Goal: Information Seeking & Learning: Learn about a topic

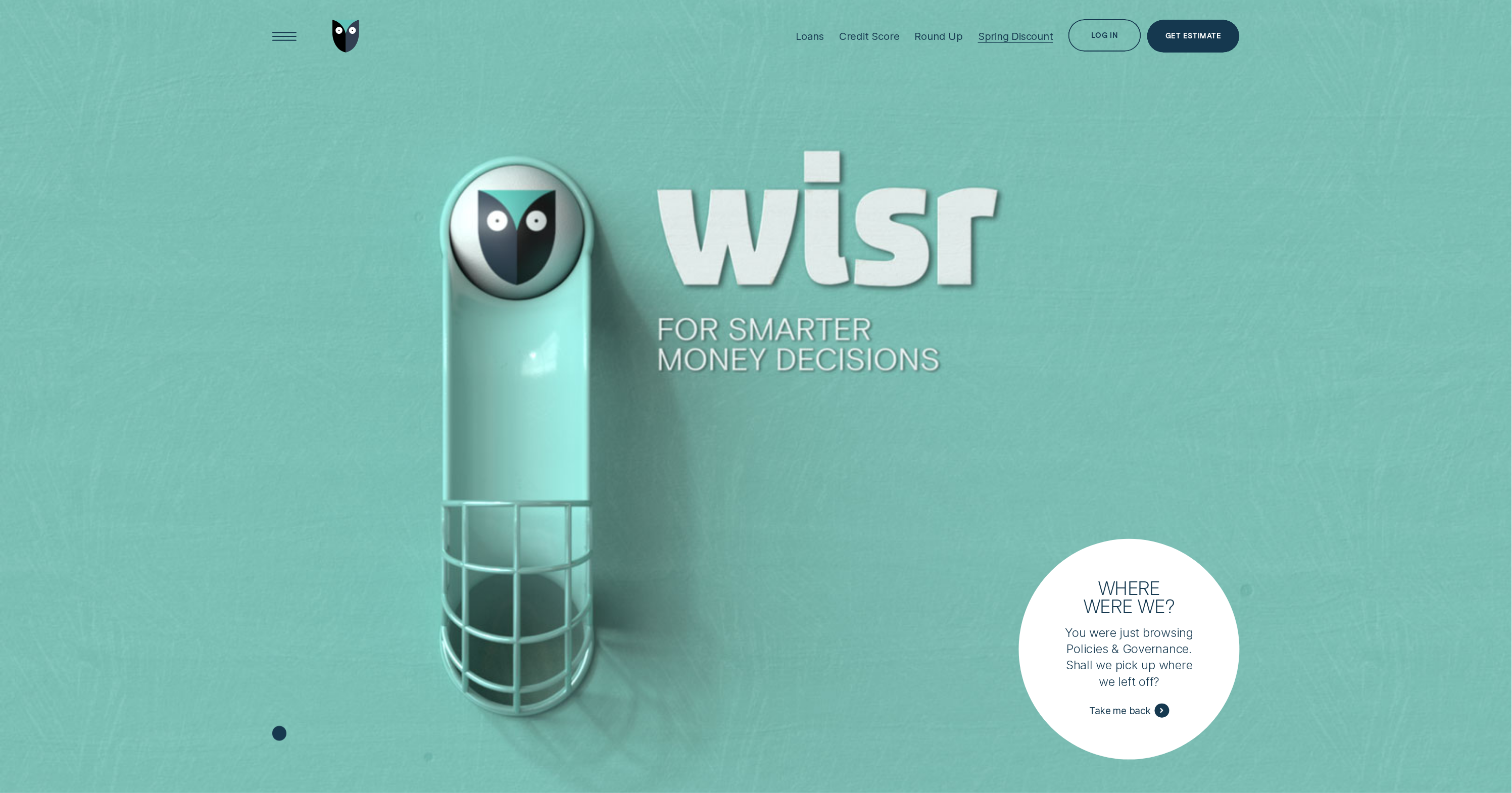
click at [1026, 35] on div "Spring Discount" at bounding box center [1016, 35] width 75 height 12
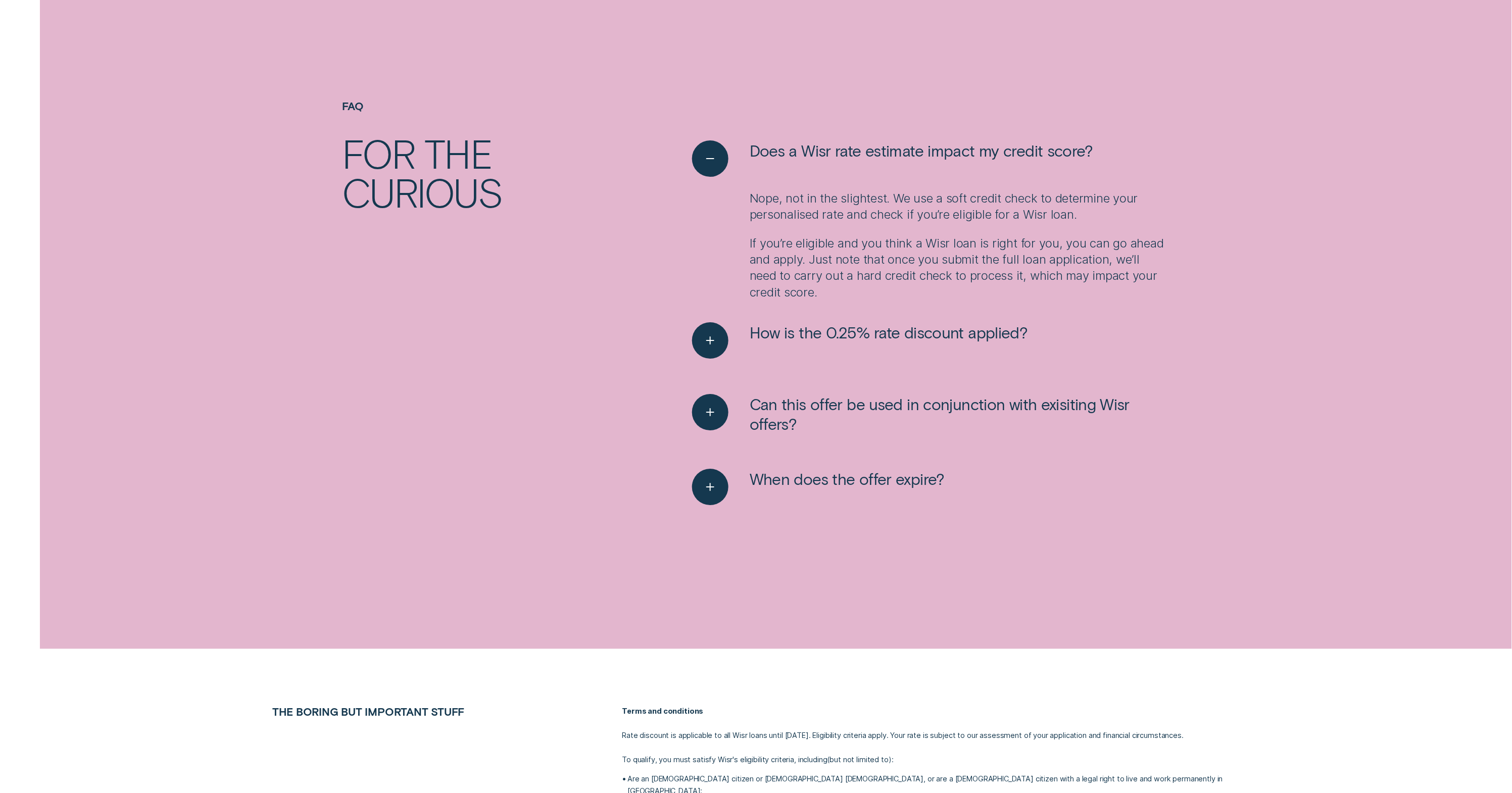
scroll to position [1635, 0]
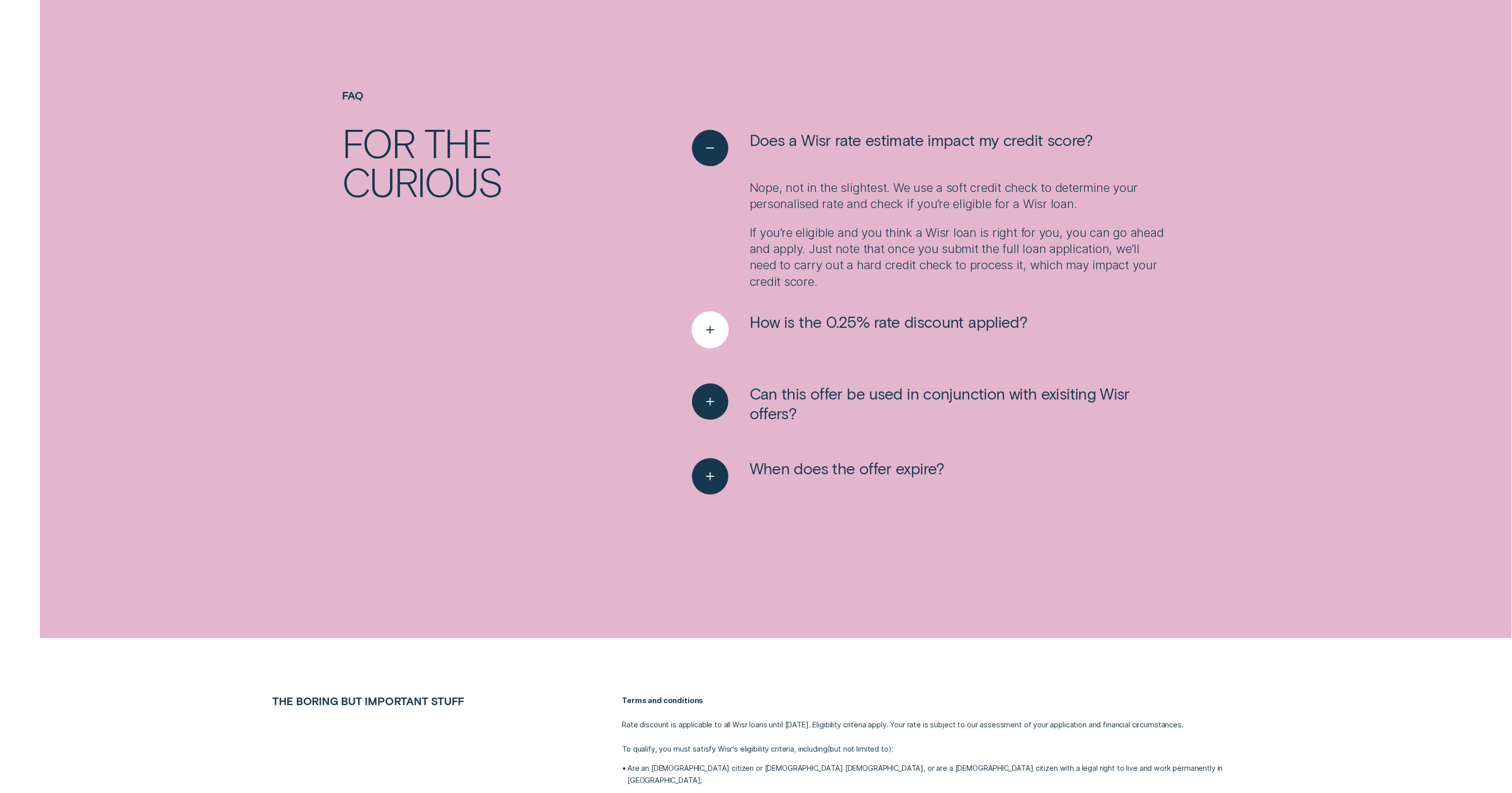
click at [707, 336] on div "See more" at bounding box center [710, 330] width 37 height 37
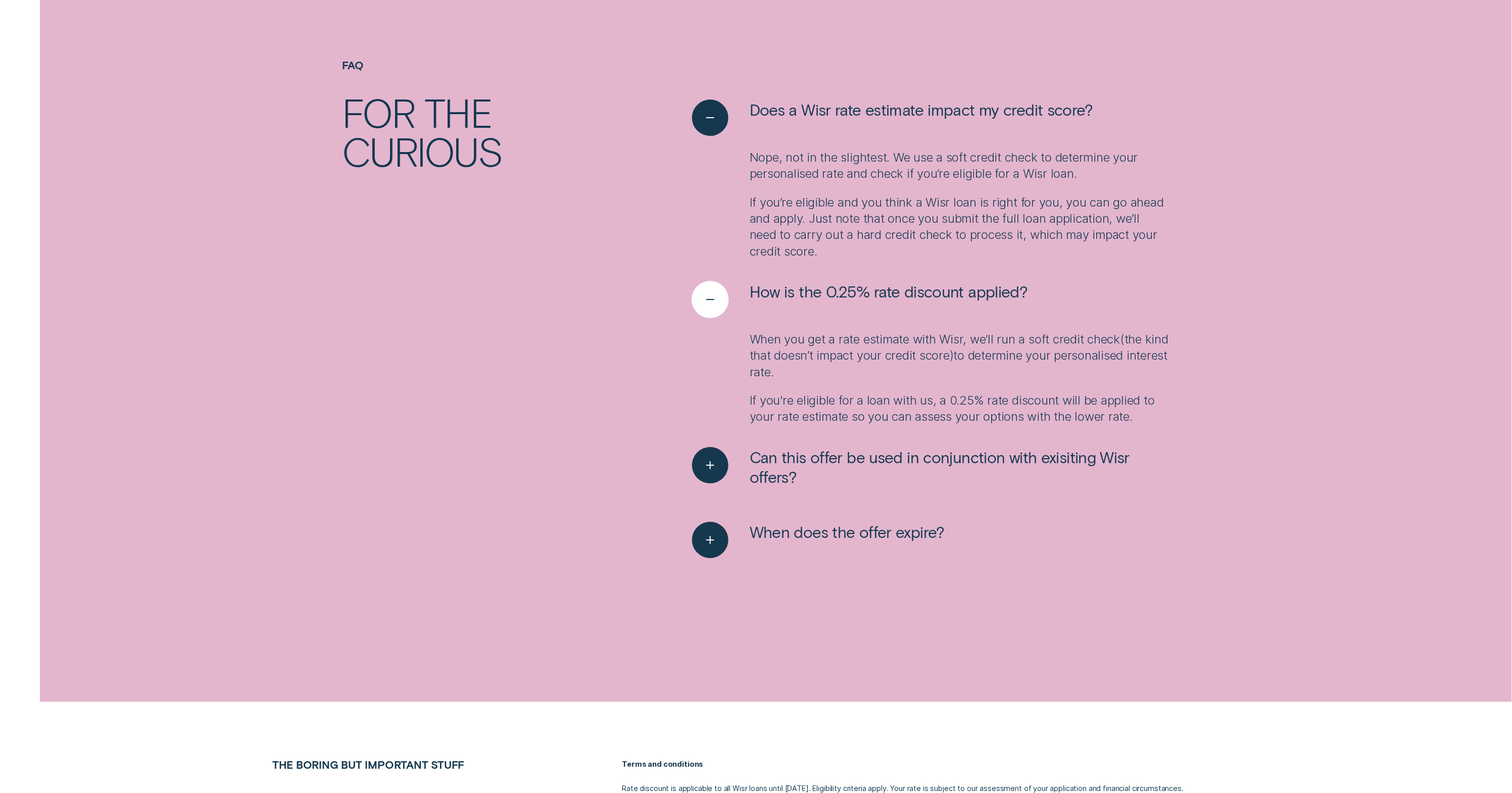
scroll to position [1674, 0]
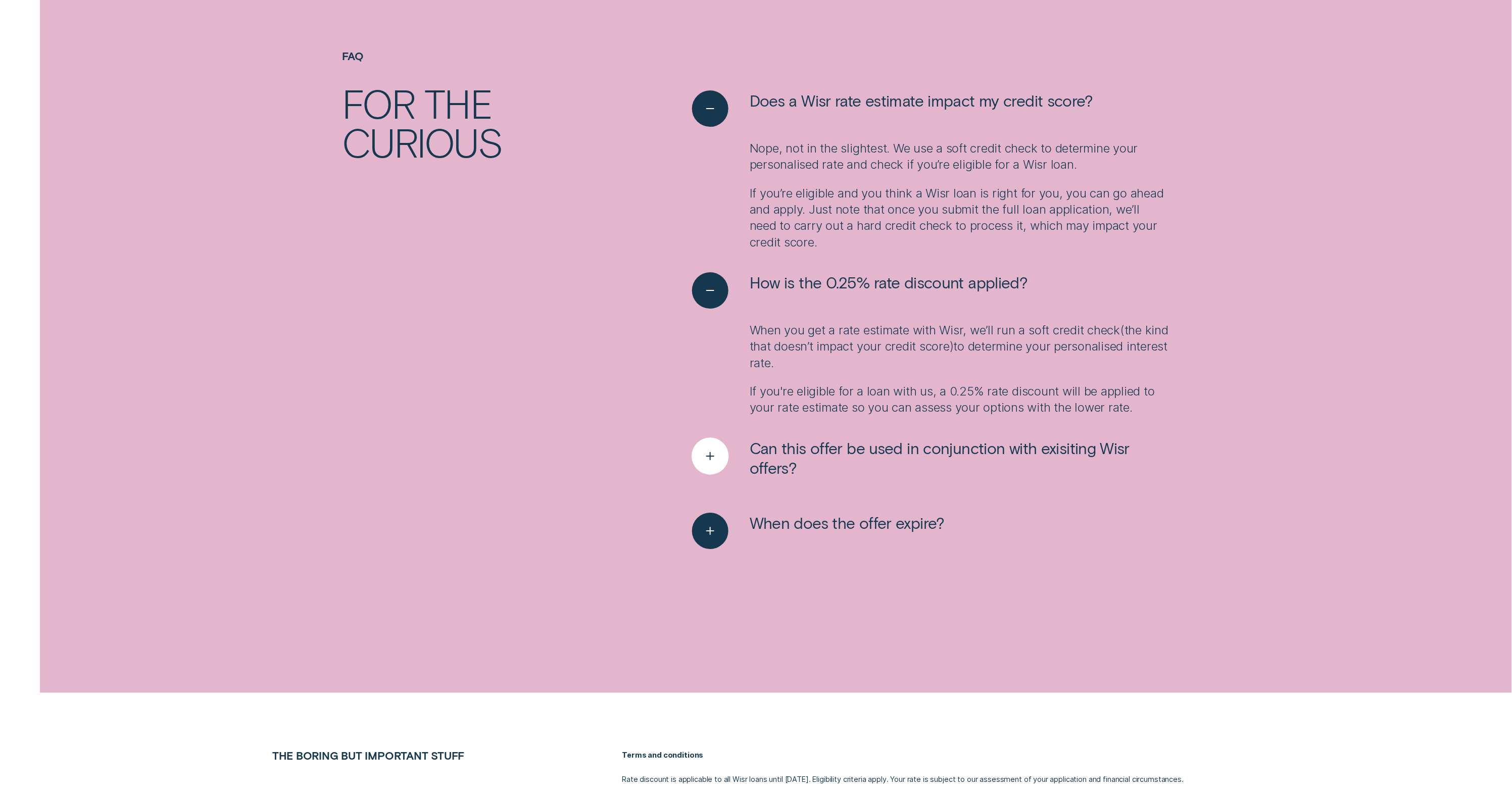
click at [712, 454] on icon "See more" at bounding box center [710, 456] width 19 height 16
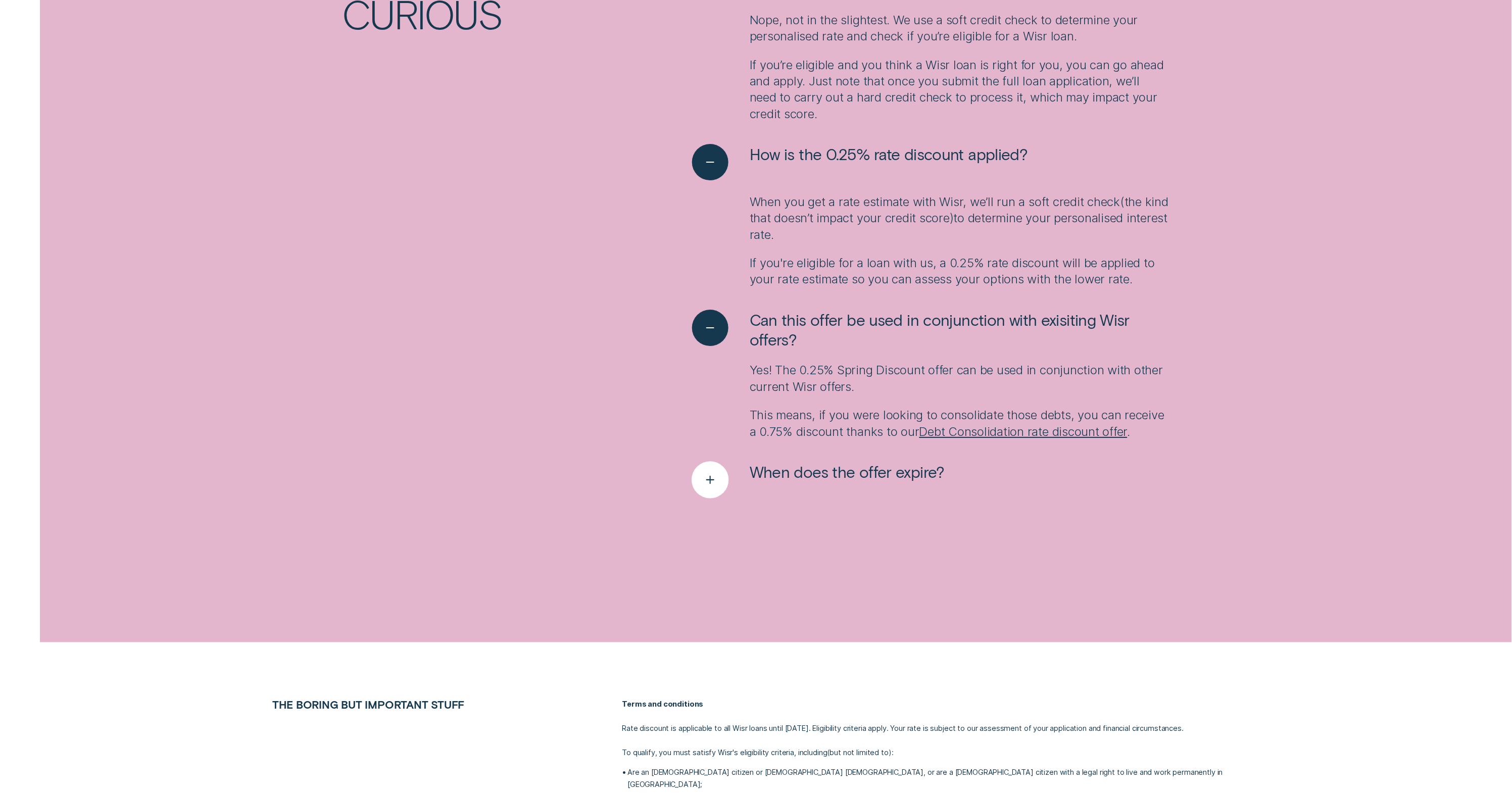
click at [710, 482] on line "See more" at bounding box center [710, 480] width 0 height 7
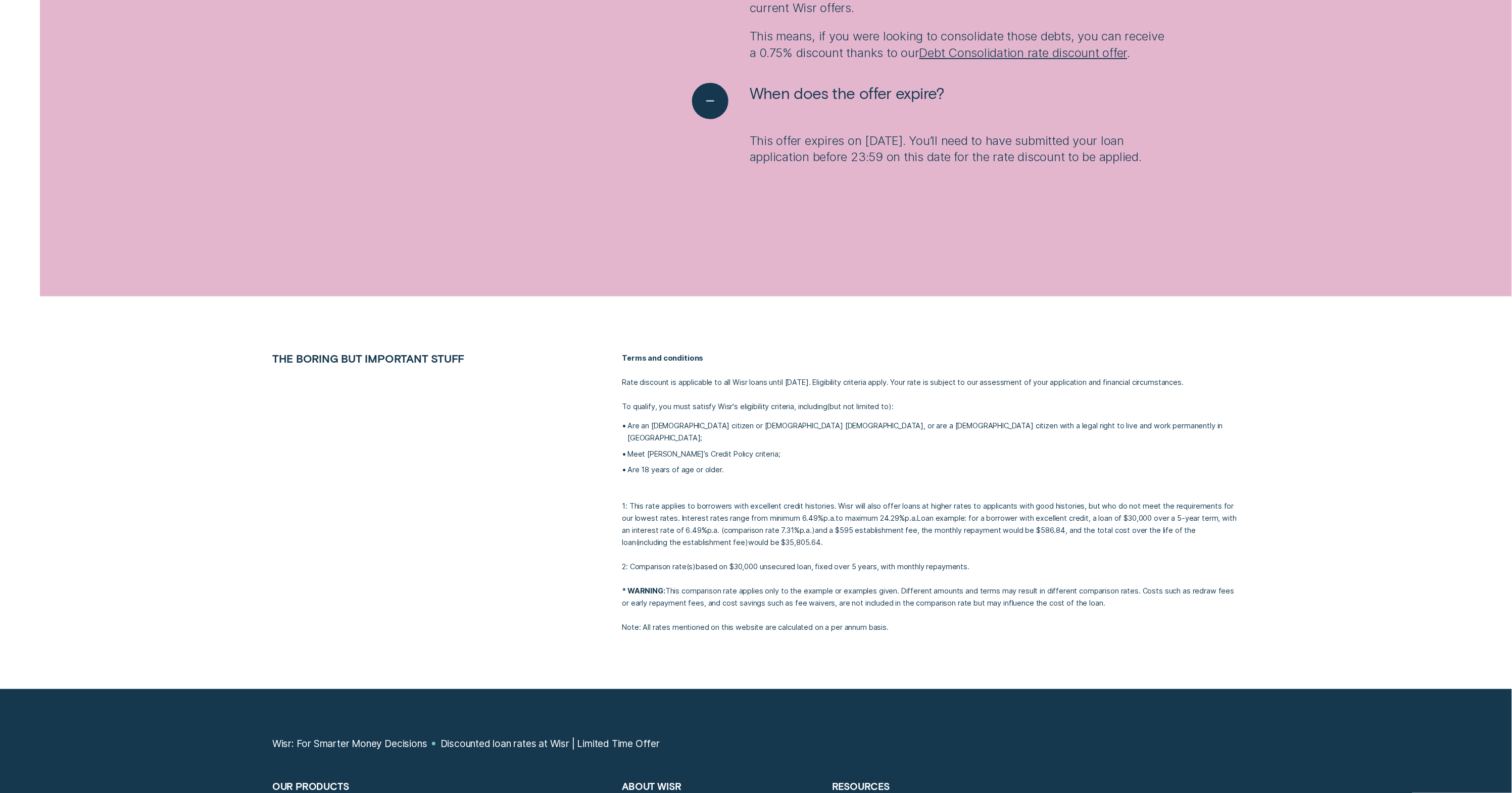
scroll to position [2219, 0]
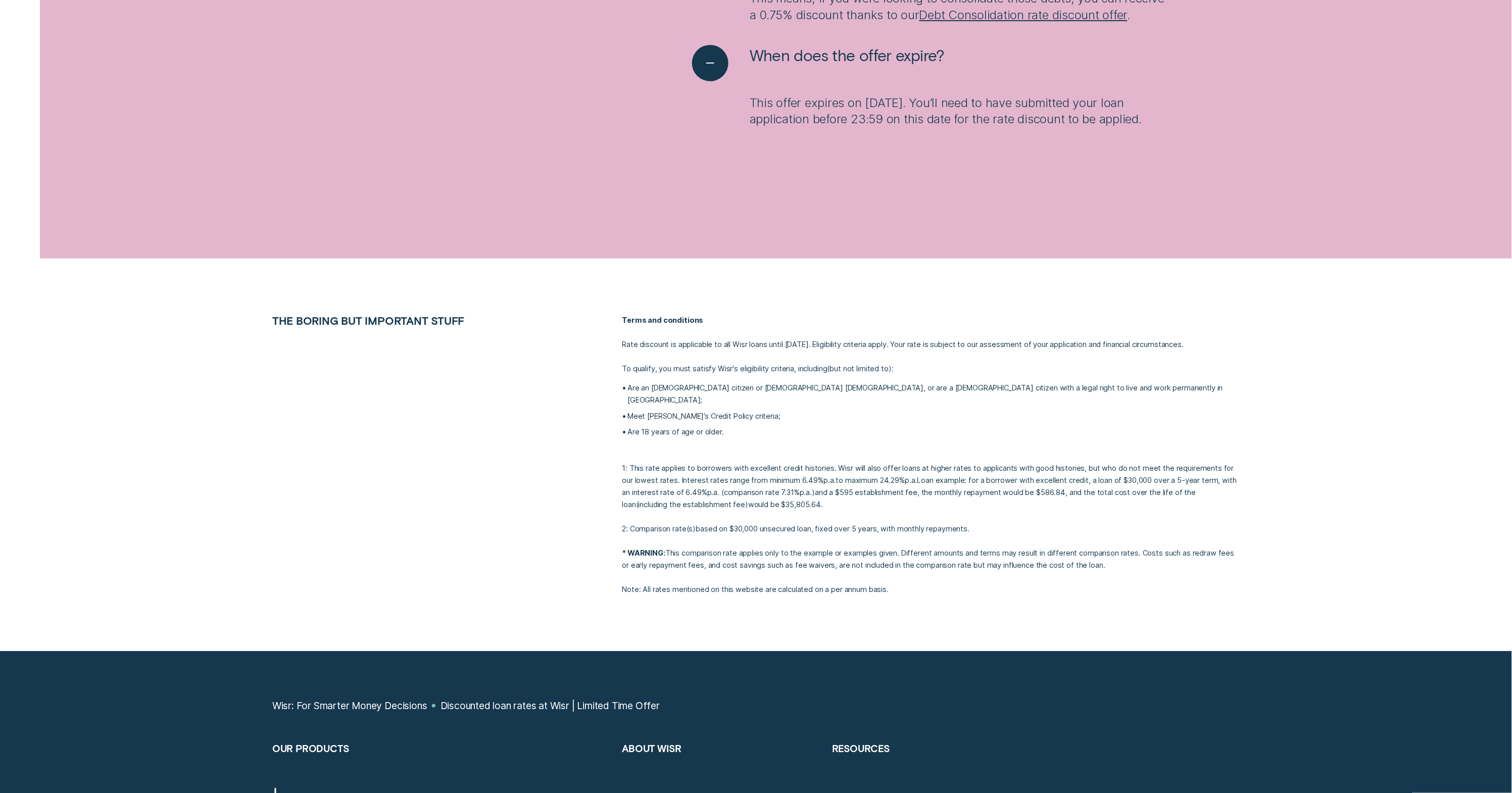
click at [791, 351] on p "Rate discount is applicable to all Wisr loans until 30 September 2025. Eligibil…" at bounding box center [930, 344] width 618 height 12
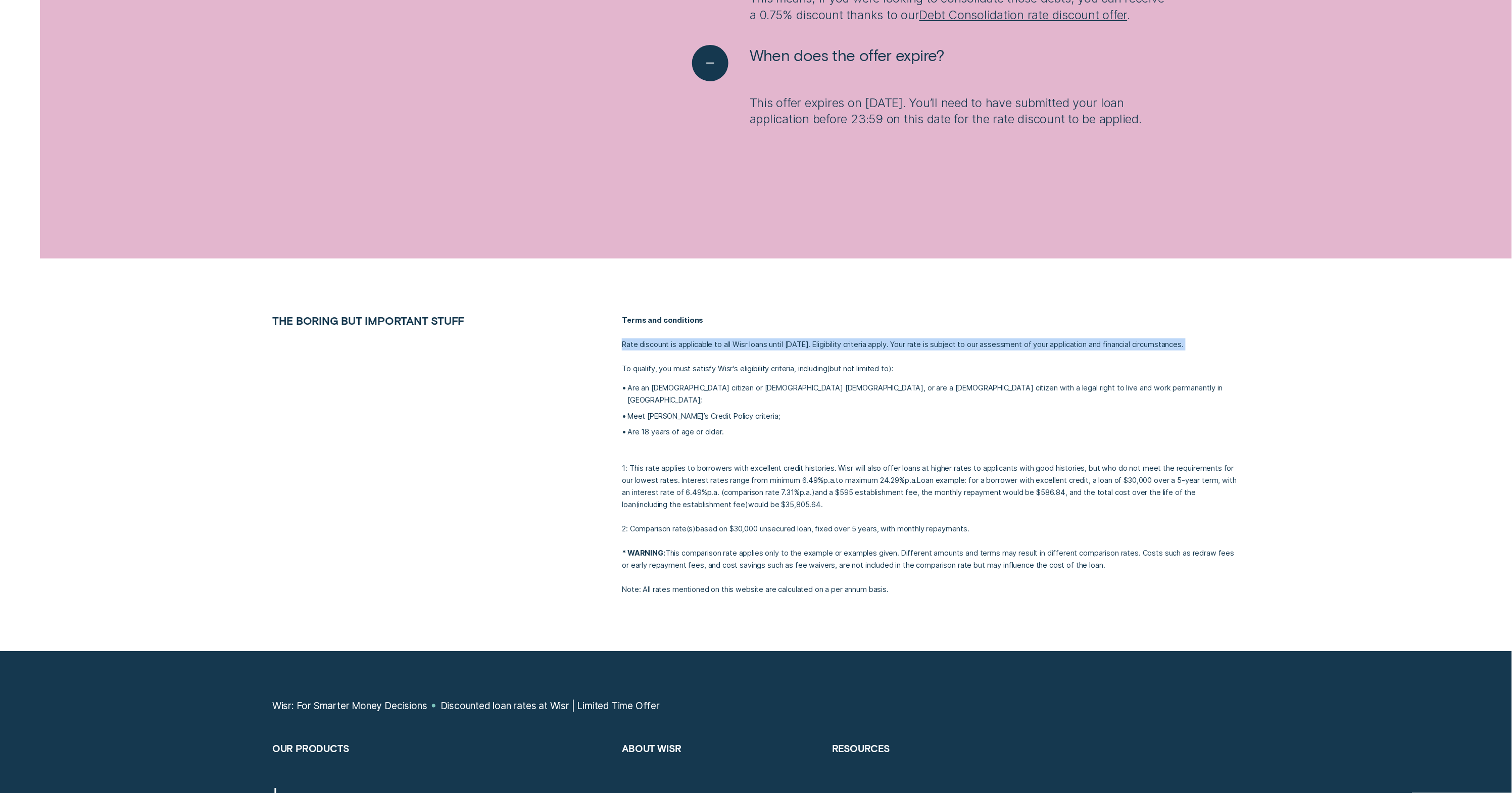
click at [791, 351] on p "Rate discount is applicable to all Wisr loans until 30 September 2025. Eligibil…" at bounding box center [930, 344] width 618 height 12
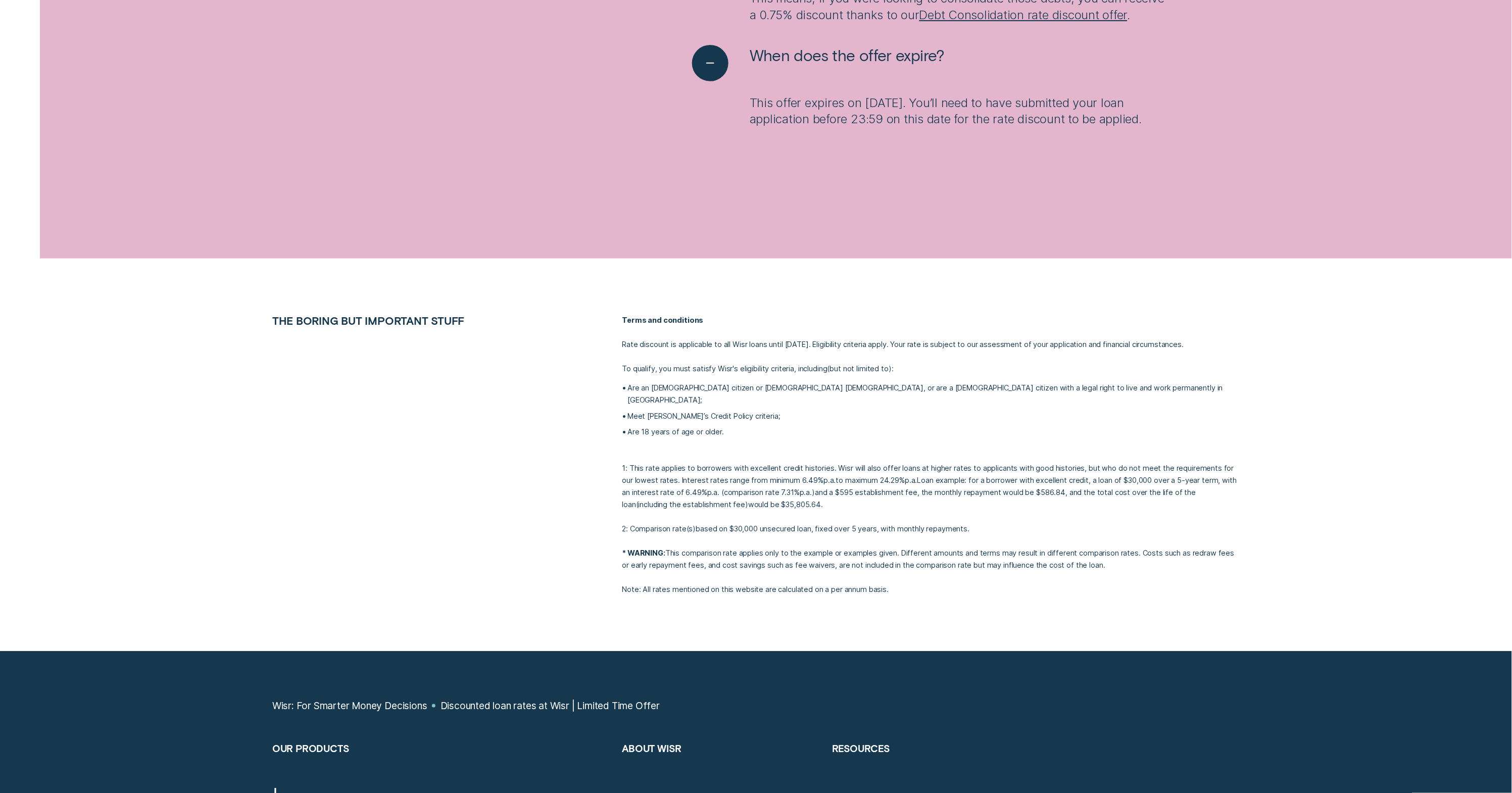
click at [805, 351] on p "Rate discount is applicable to all Wisr loans until 30 September 2025. Eligibil…" at bounding box center [930, 344] width 618 height 12
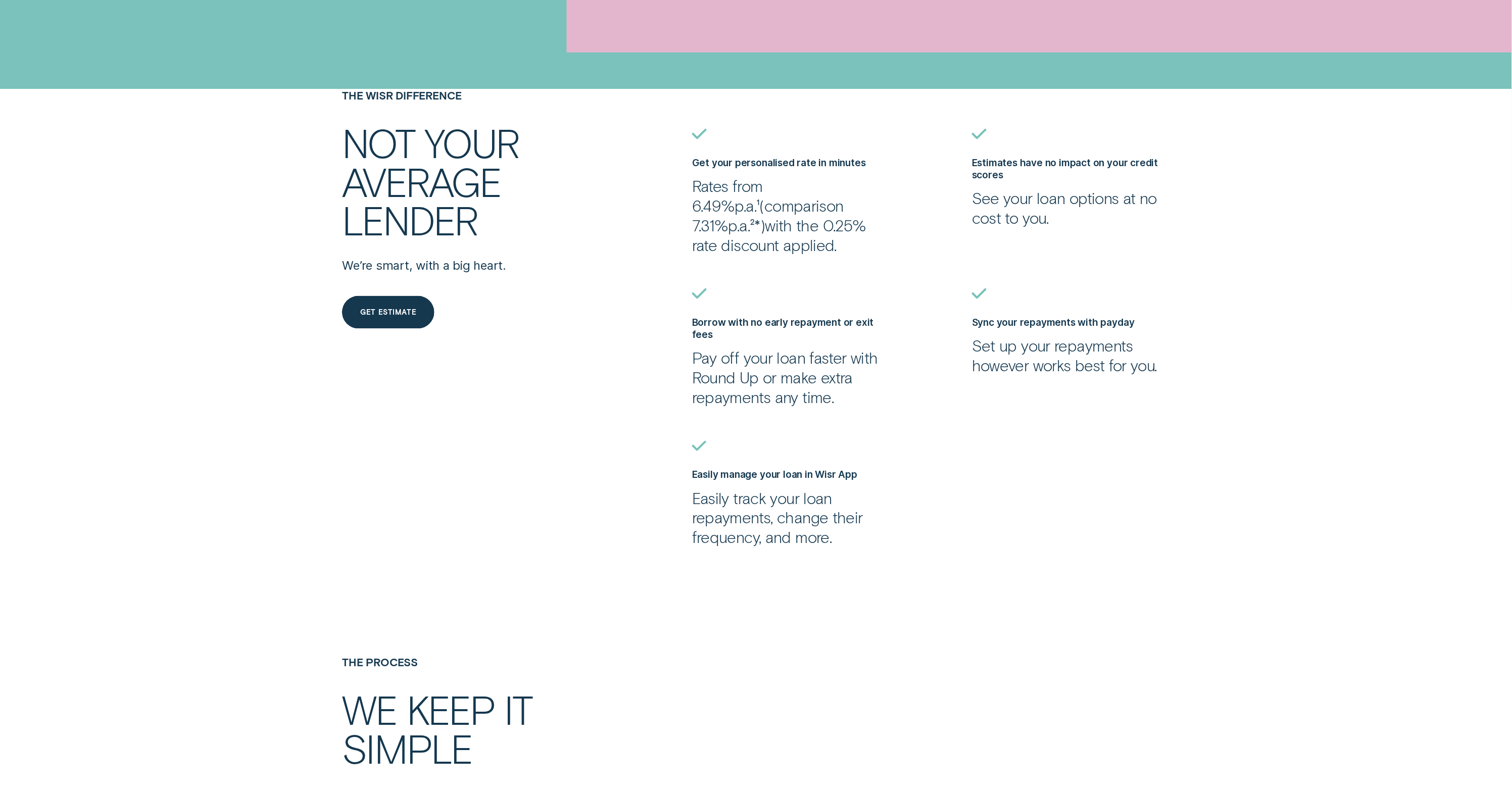
scroll to position [0, 0]
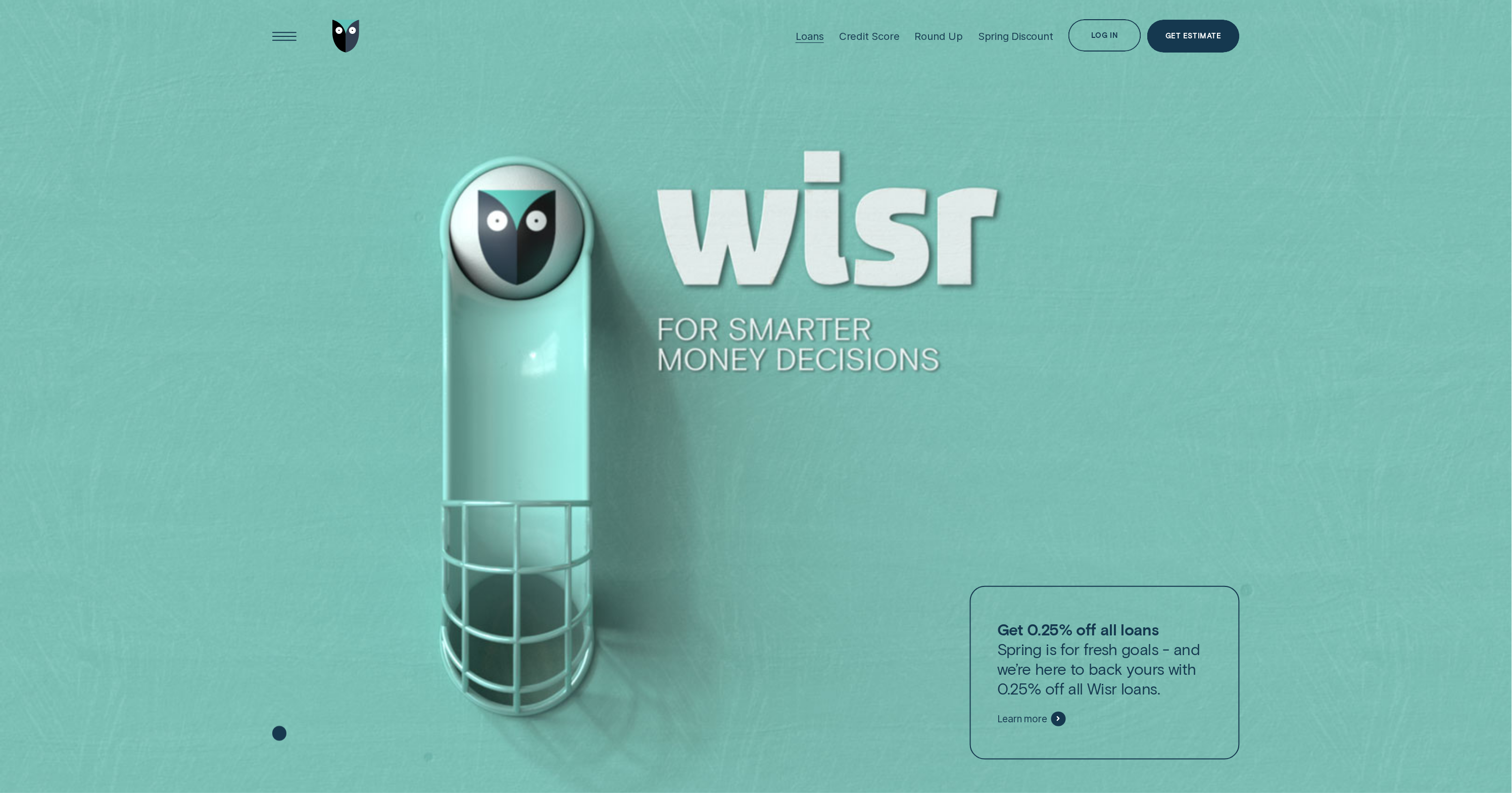
click at [806, 32] on div "Loans" at bounding box center [809, 35] width 28 height 12
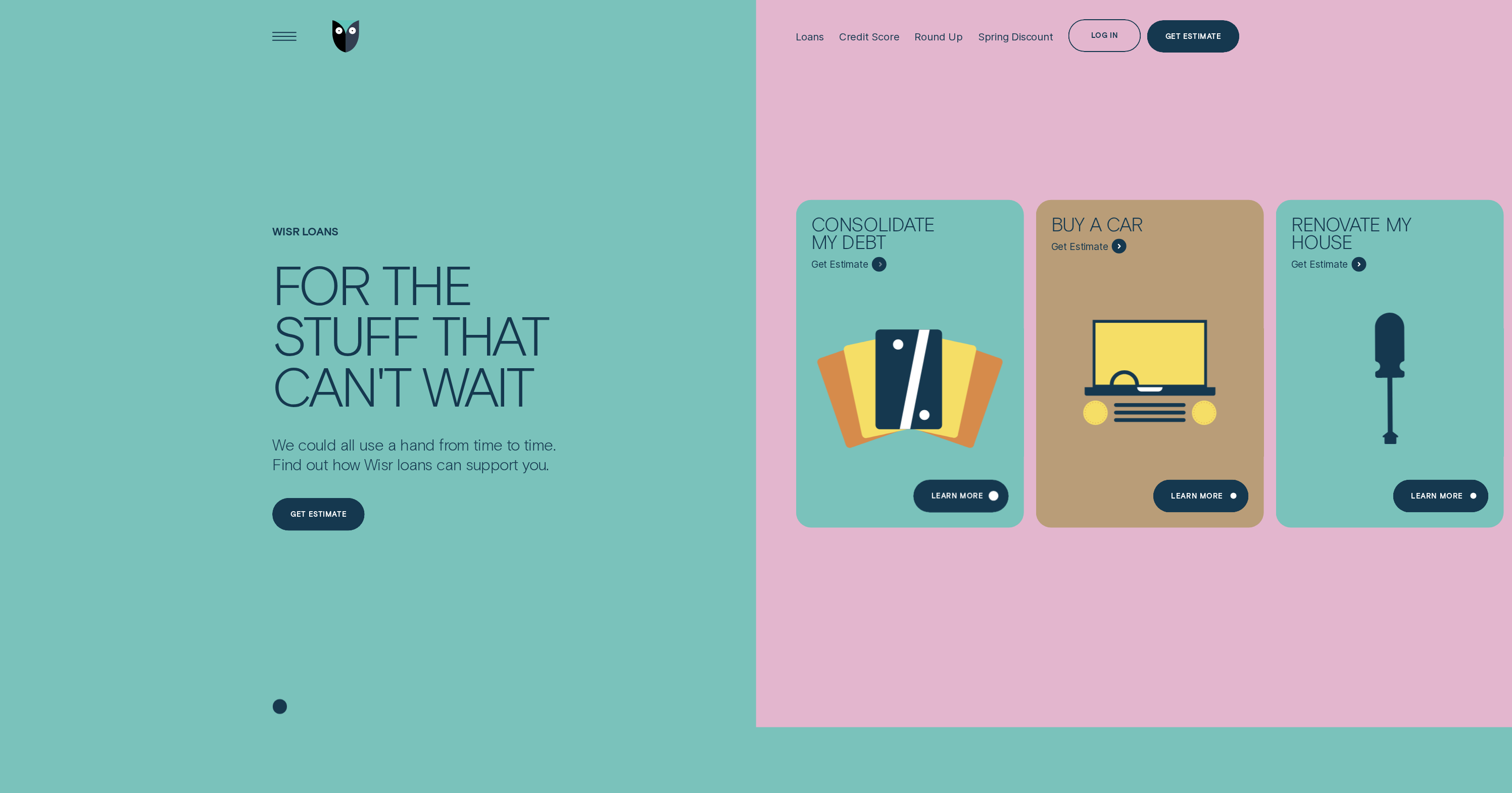
click at [970, 516] on div "Consolidate my debt - Learn more" at bounding box center [909, 509] width 228 height 36
click at [960, 494] on div "Learn more" at bounding box center [957, 497] width 52 height 7
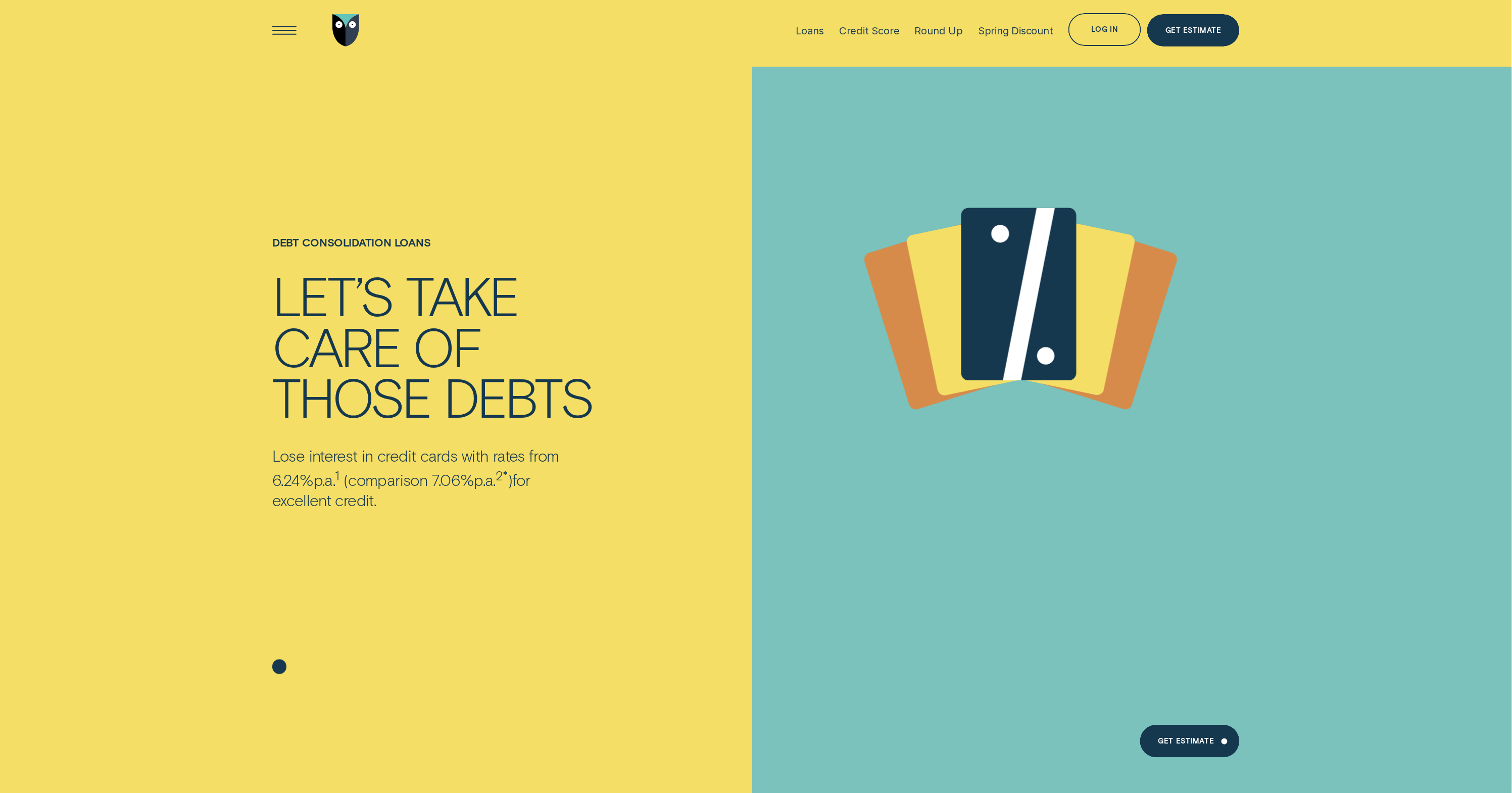
scroll to position [4, 0]
